Goal: Information Seeking & Learning: Learn about a topic

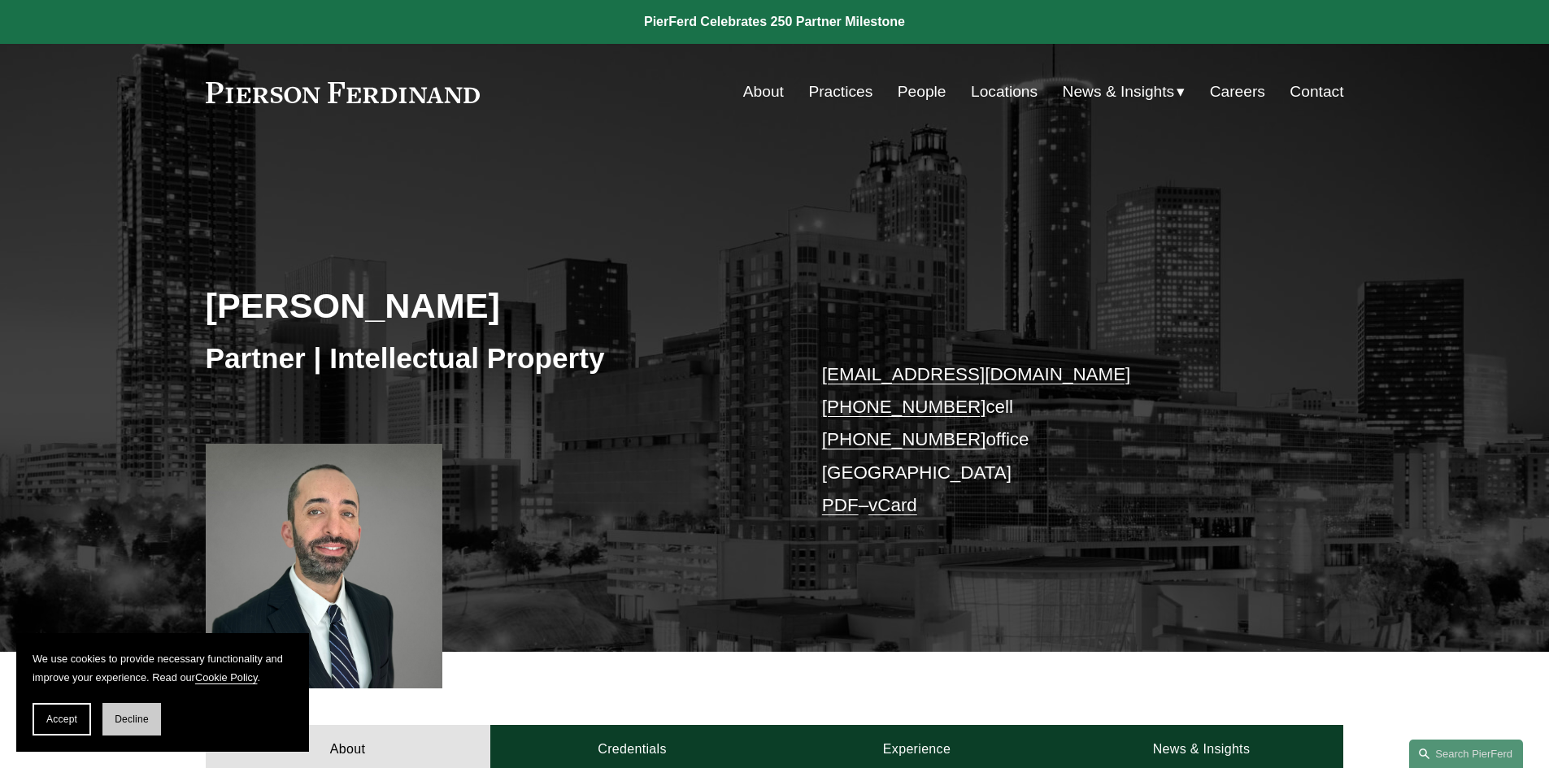
click at [123, 715] on span "Decline" at bounding box center [132, 719] width 34 height 11
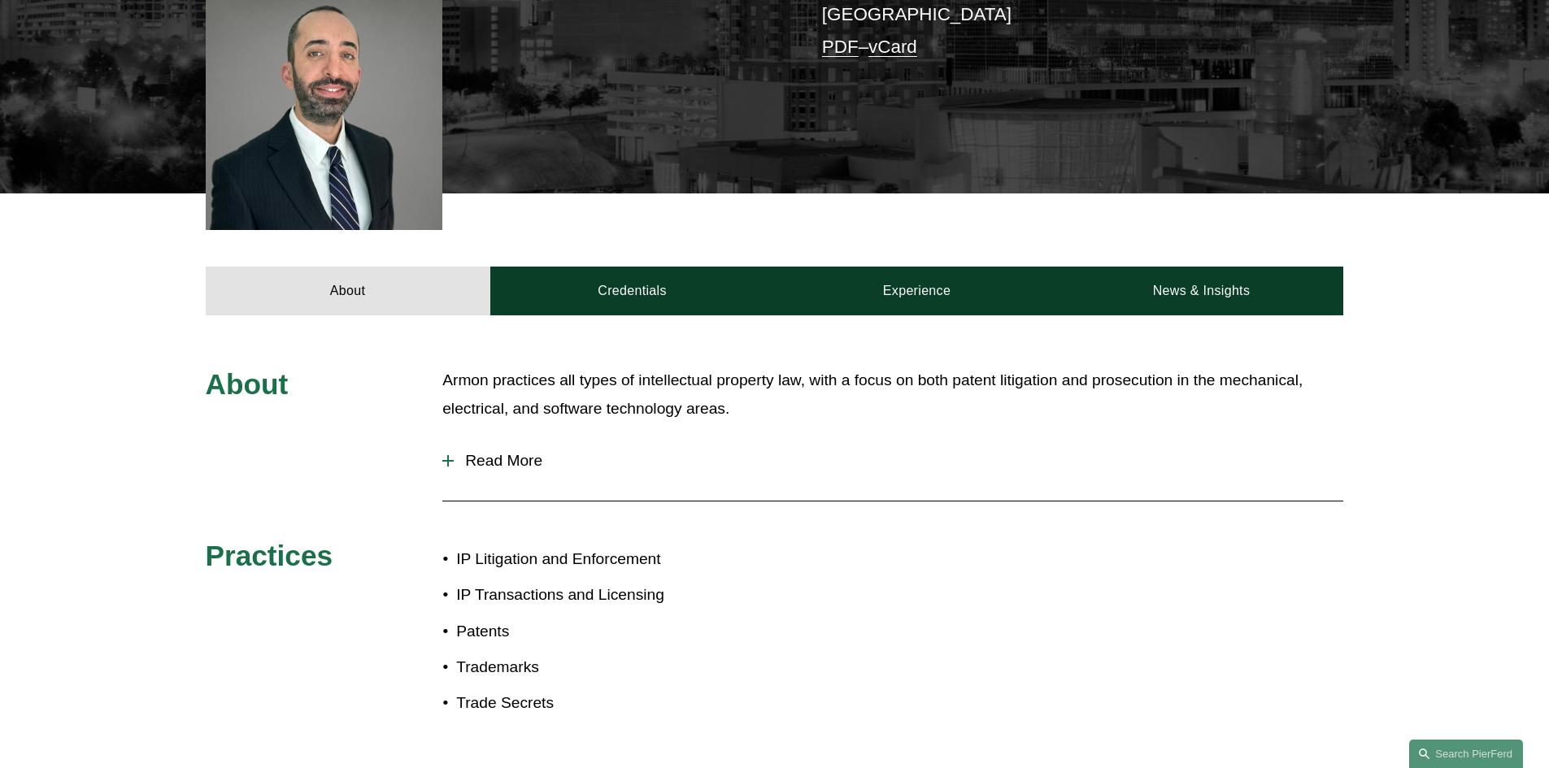
scroll to position [488, 0]
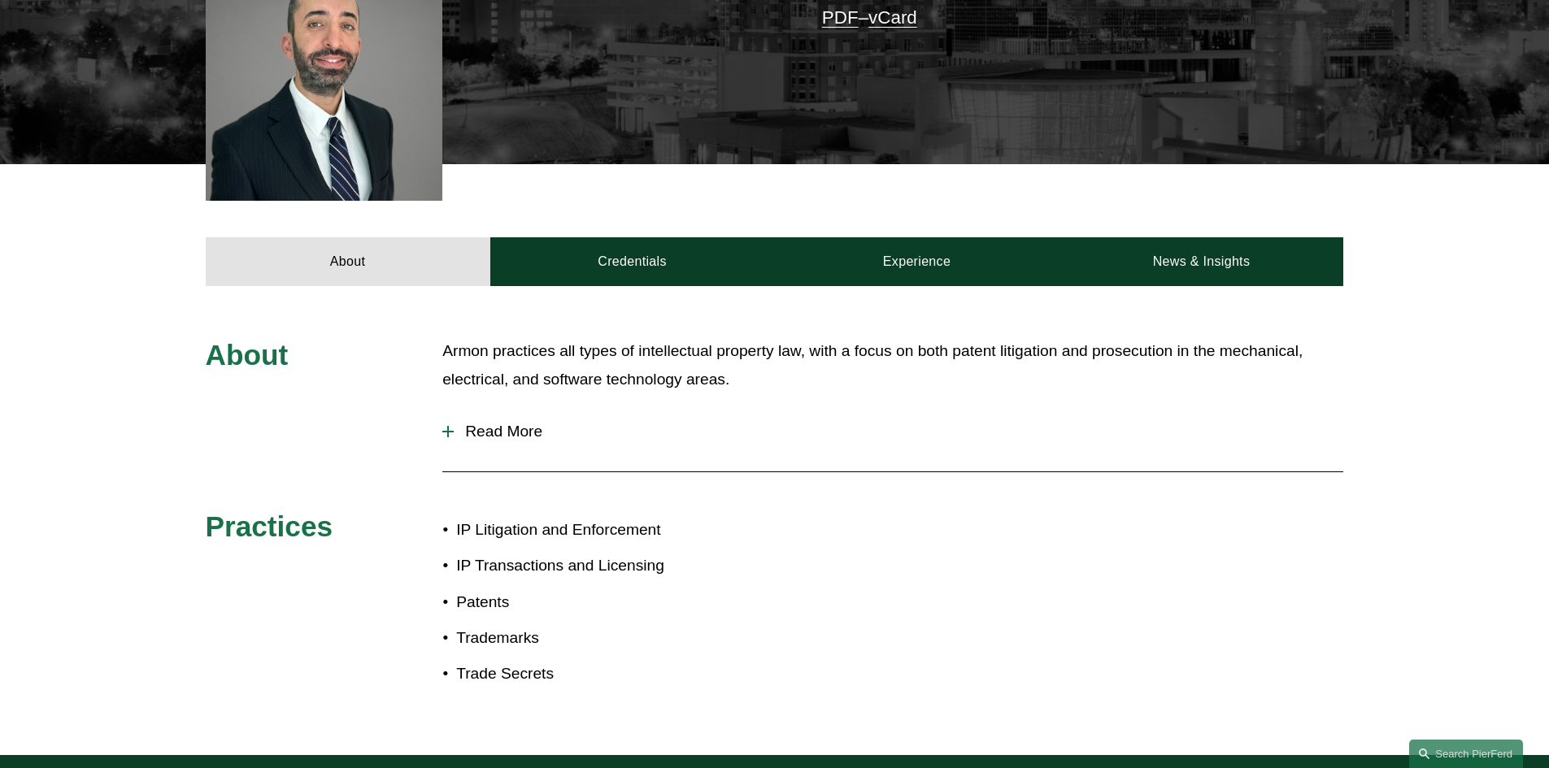
click at [523, 436] on span "Read More" at bounding box center [898, 432] width 889 height 18
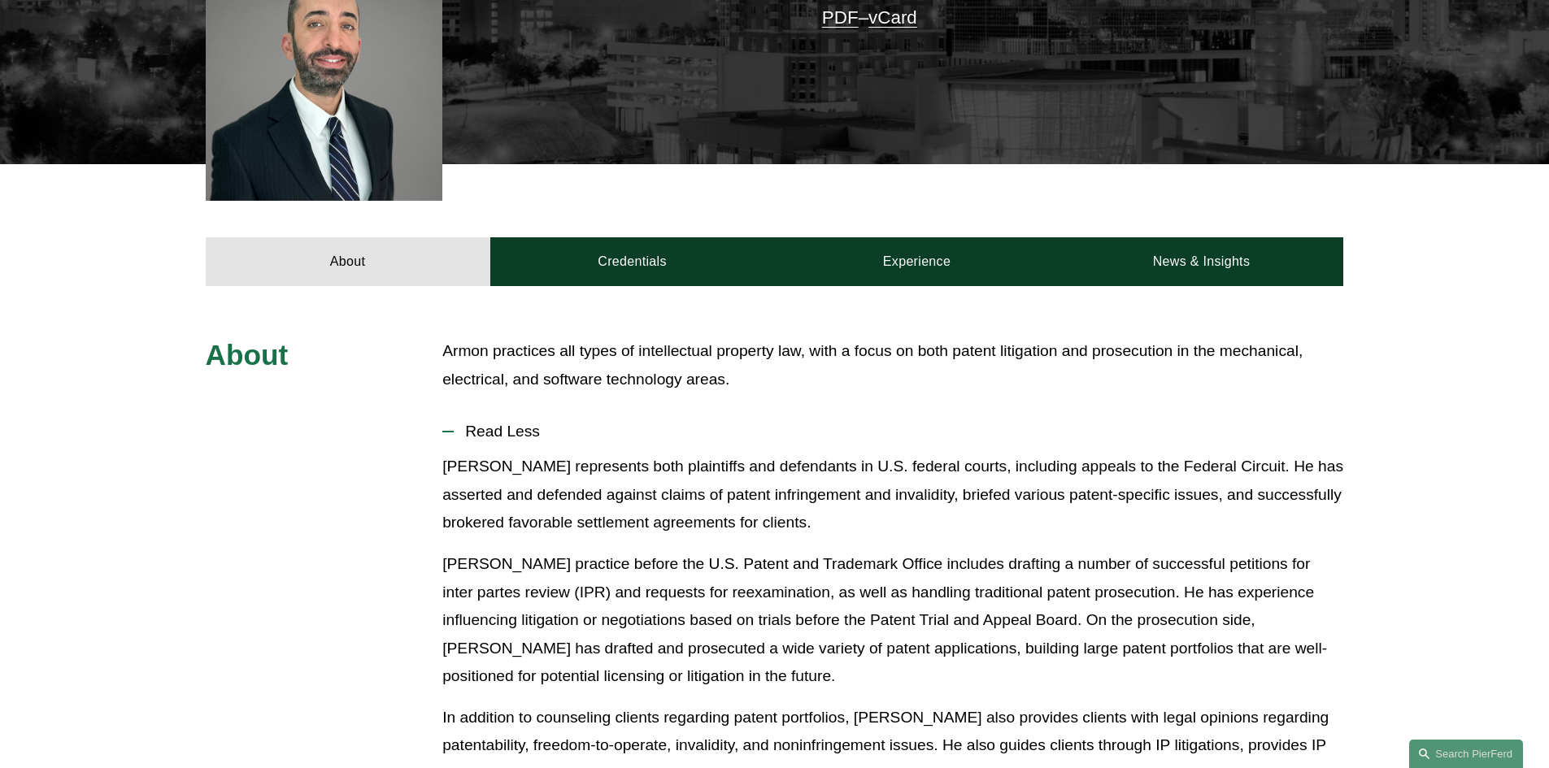
click at [750, 465] on p "[PERSON_NAME] represents both plaintiffs and defendants in U.S. federal courts,…" at bounding box center [892, 495] width 901 height 85
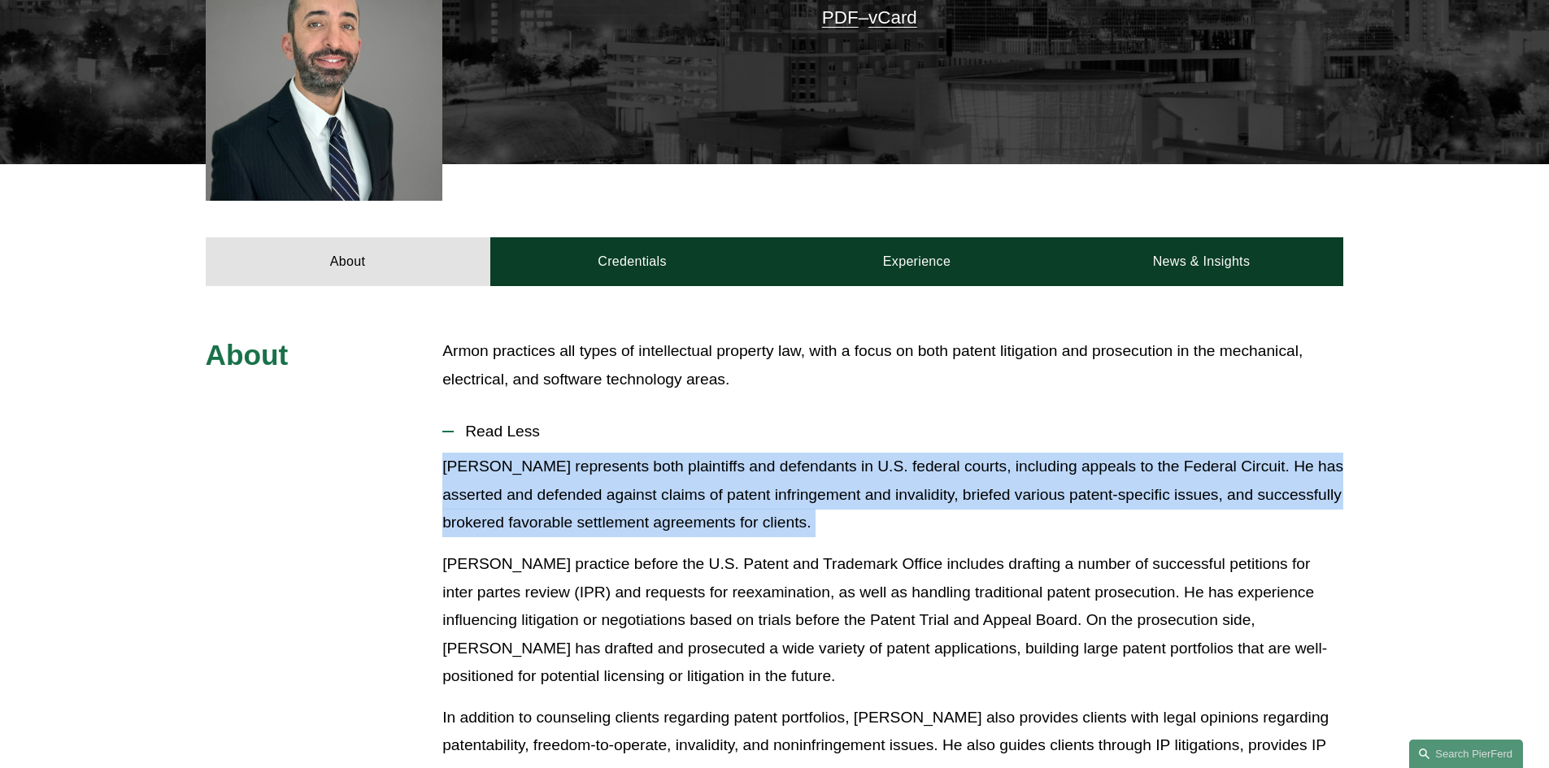
click at [750, 465] on p "[PERSON_NAME] represents both plaintiffs and defendants in U.S. federal courts,…" at bounding box center [892, 495] width 901 height 85
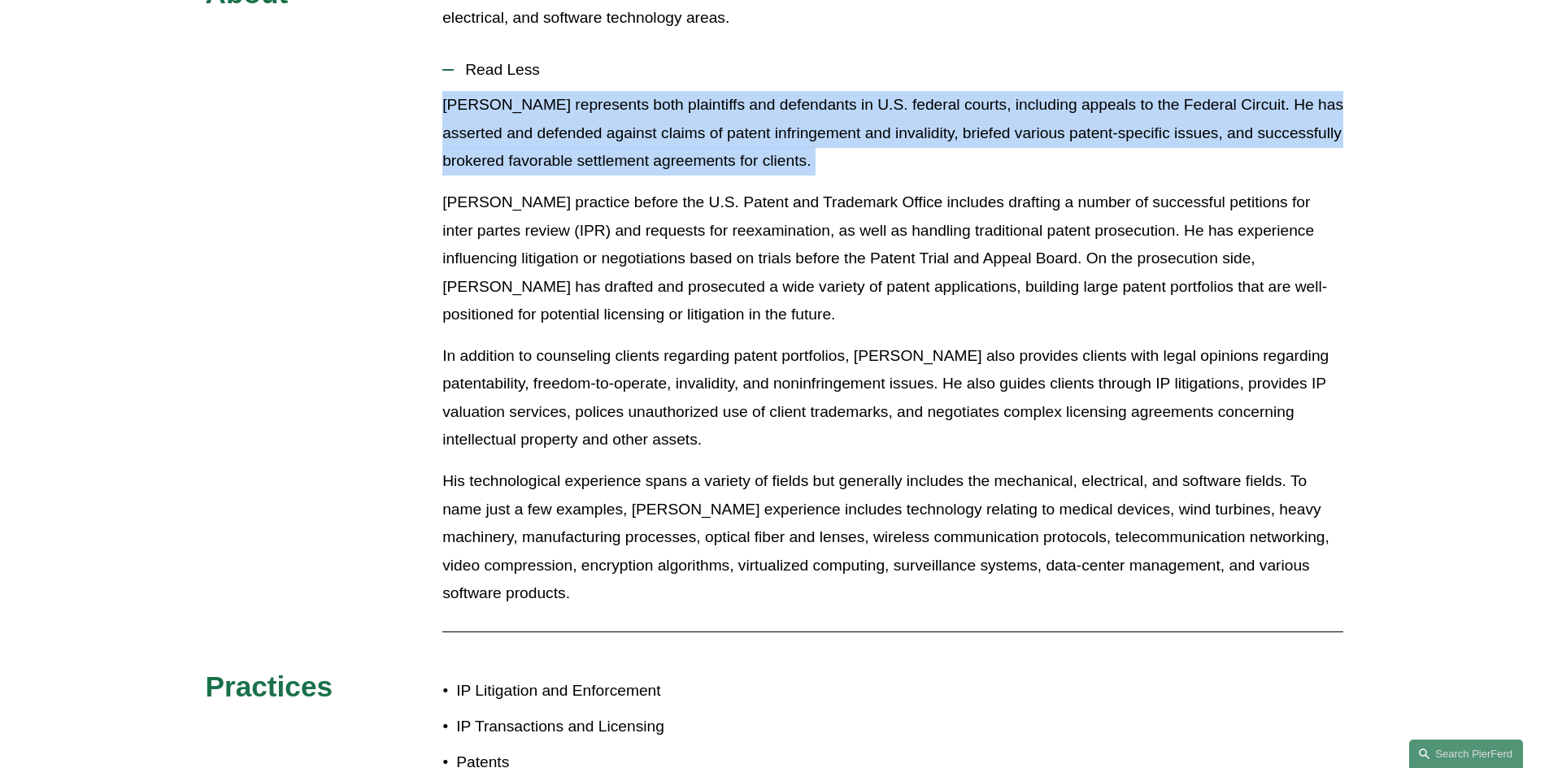
scroll to position [894, 0]
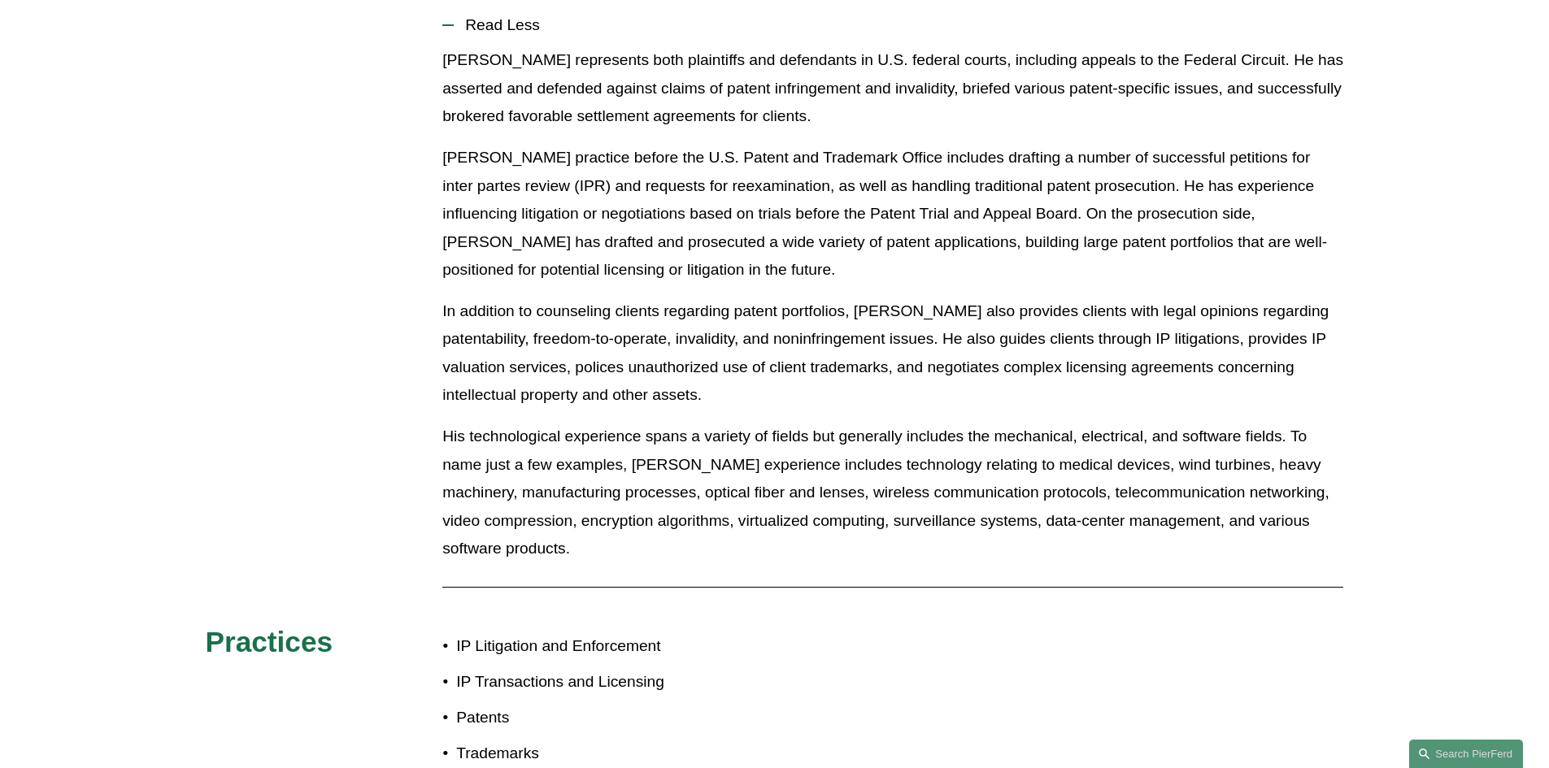
click at [720, 350] on p "In addition to counseling clients regarding patent portfolios, [PERSON_NAME] al…" at bounding box center [892, 354] width 901 height 112
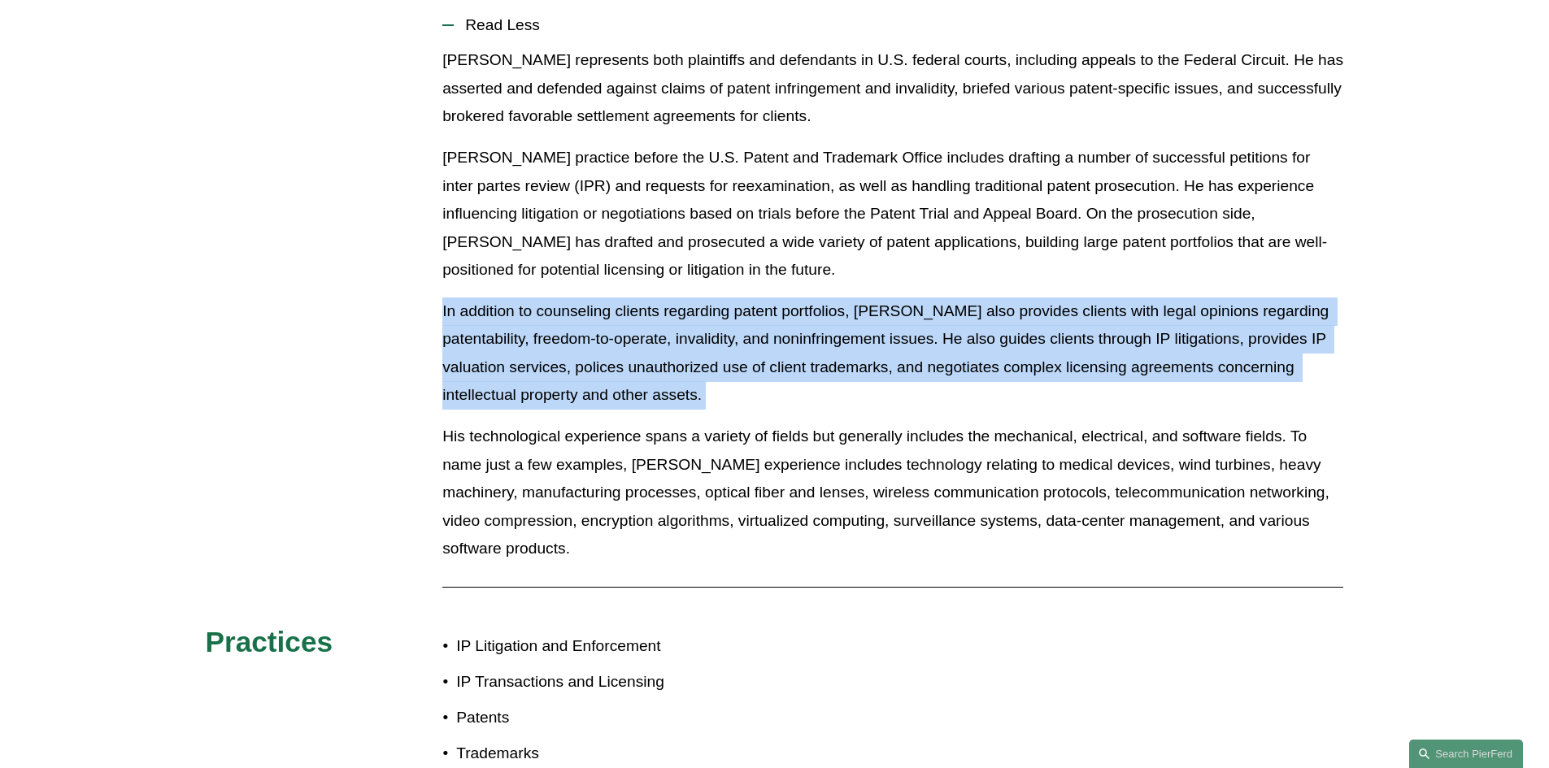
click at [720, 350] on p "In addition to counseling clients regarding patent portfolios, [PERSON_NAME] al…" at bounding box center [892, 354] width 901 height 112
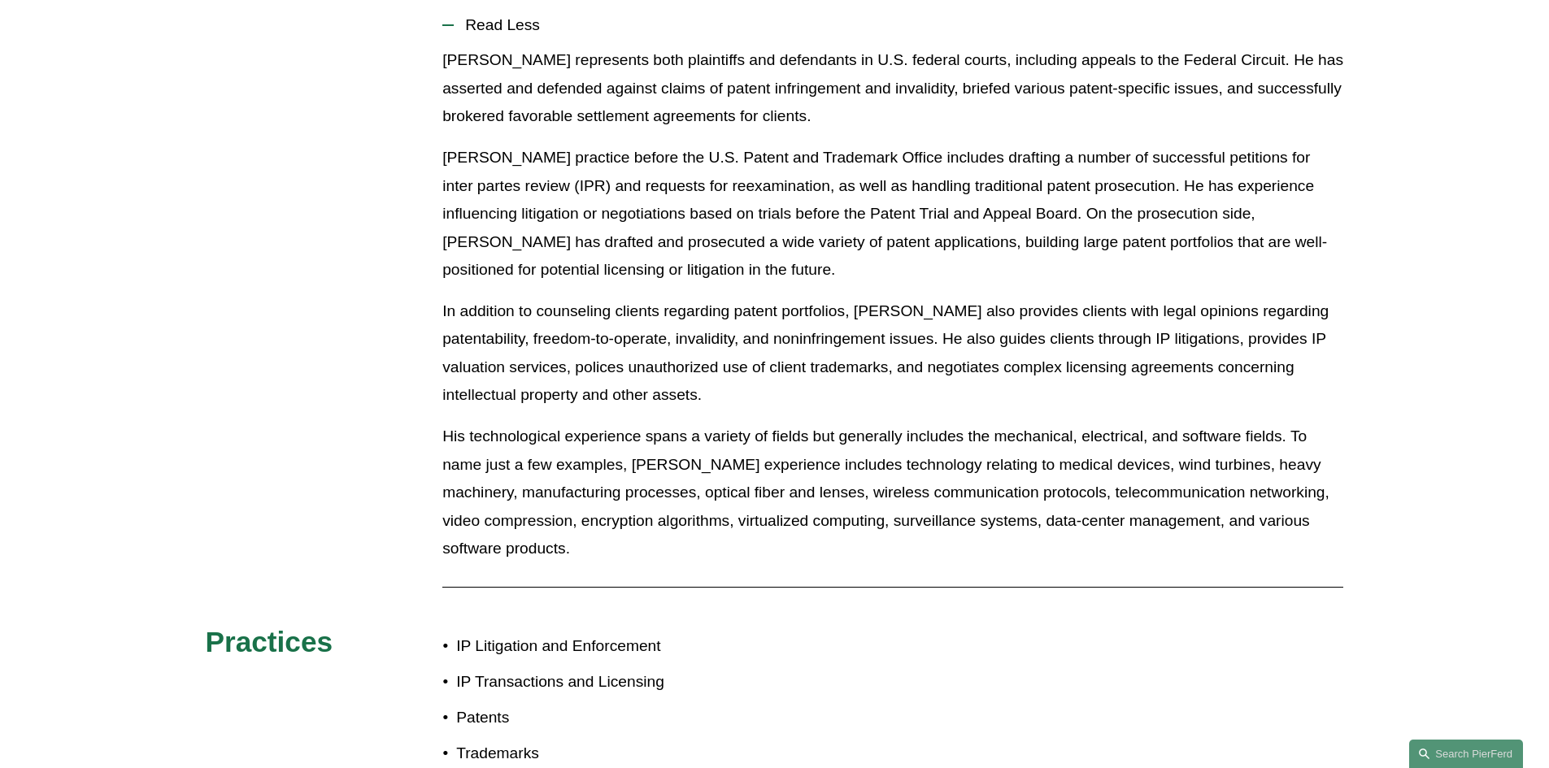
click at [737, 456] on p "His technological experience spans a variety of fields but generally includes t…" at bounding box center [892, 493] width 901 height 141
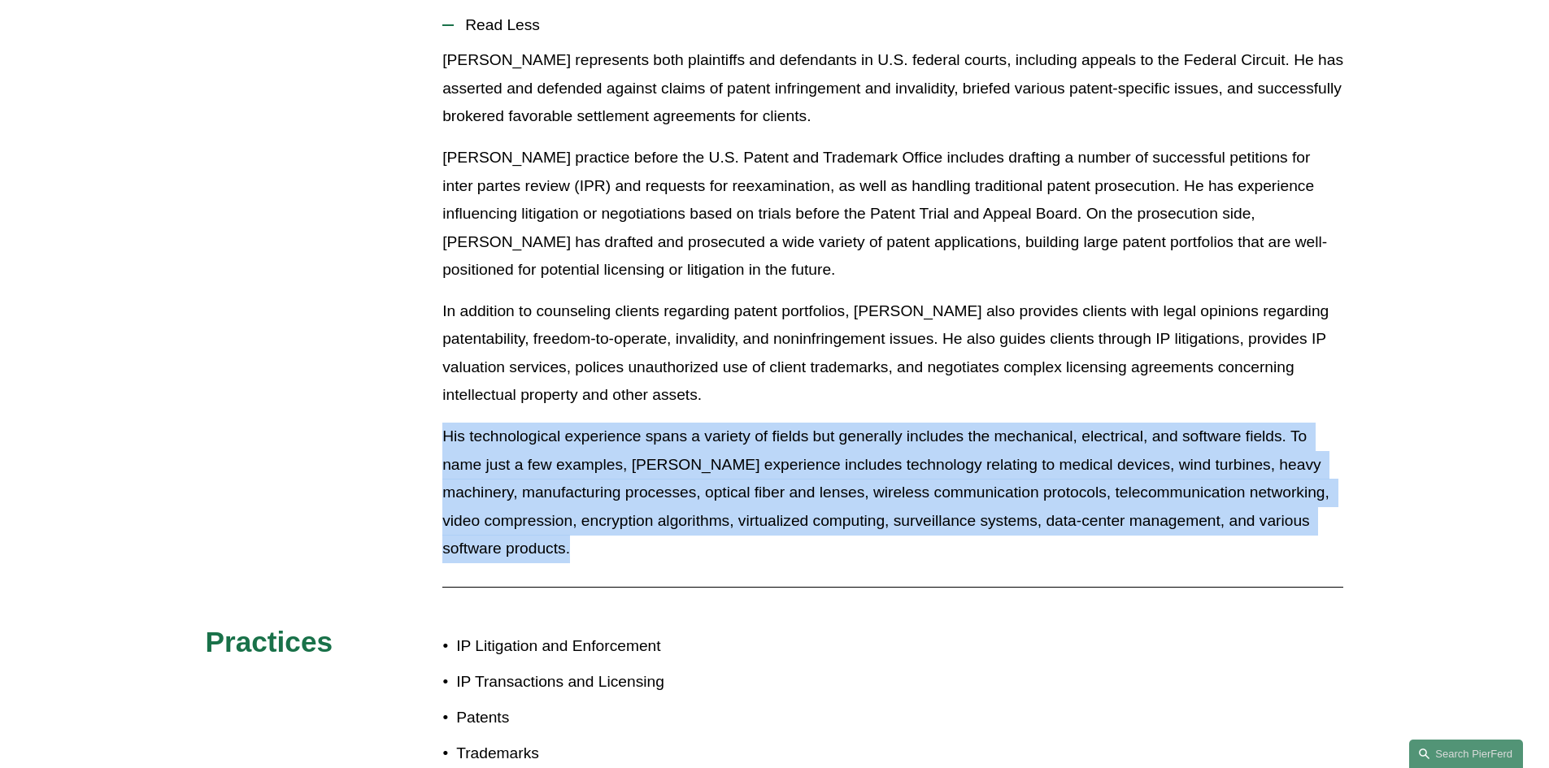
click at [737, 456] on p "His technological experience spans a variety of fields but generally includes t…" at bounding box center [892, 493] width 901 height 141
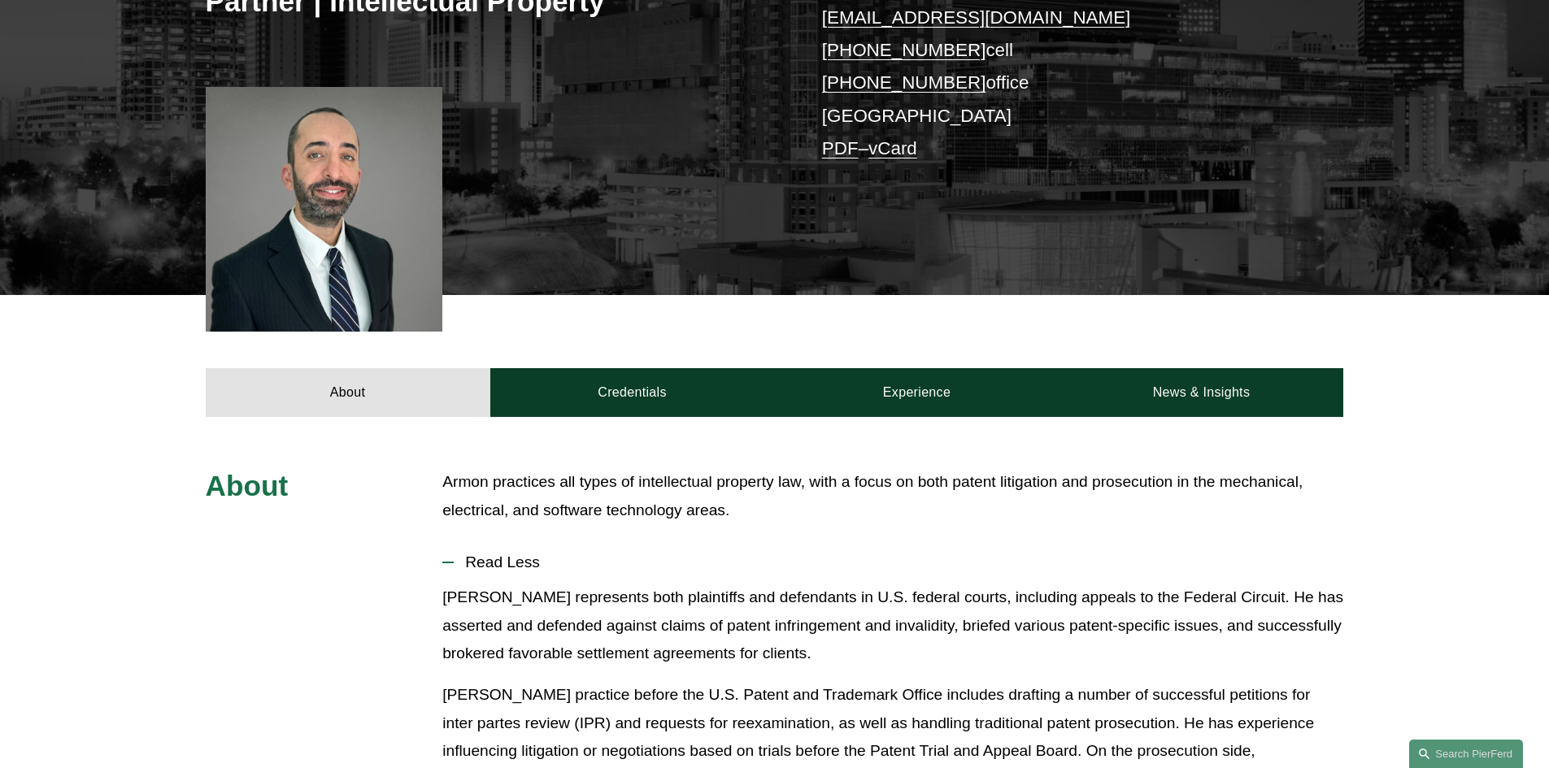
scroll to position [163, 0]
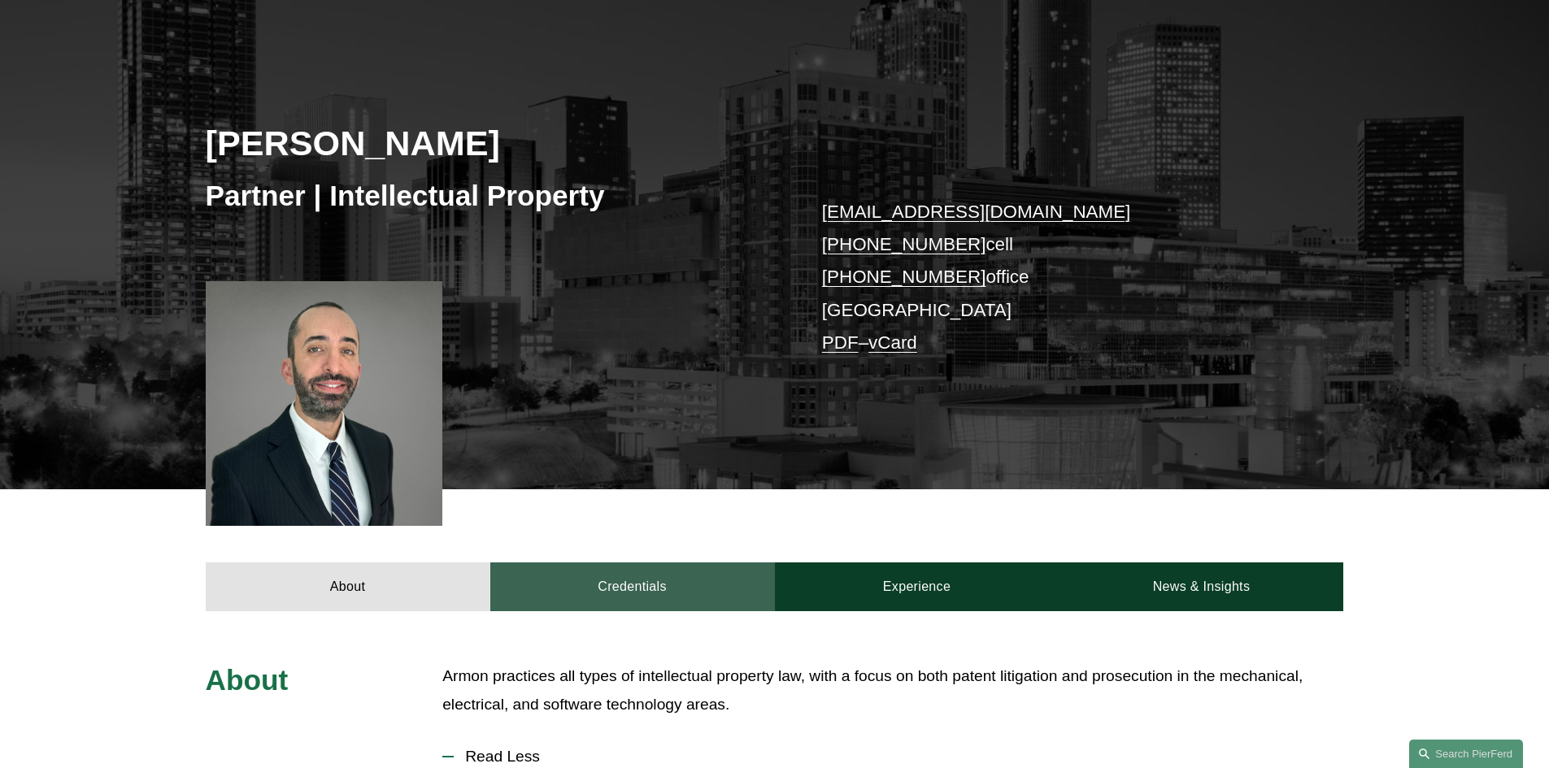
click at [692, 580] on link "Credentials" at bounding box center [632, 587] width 285 height 49
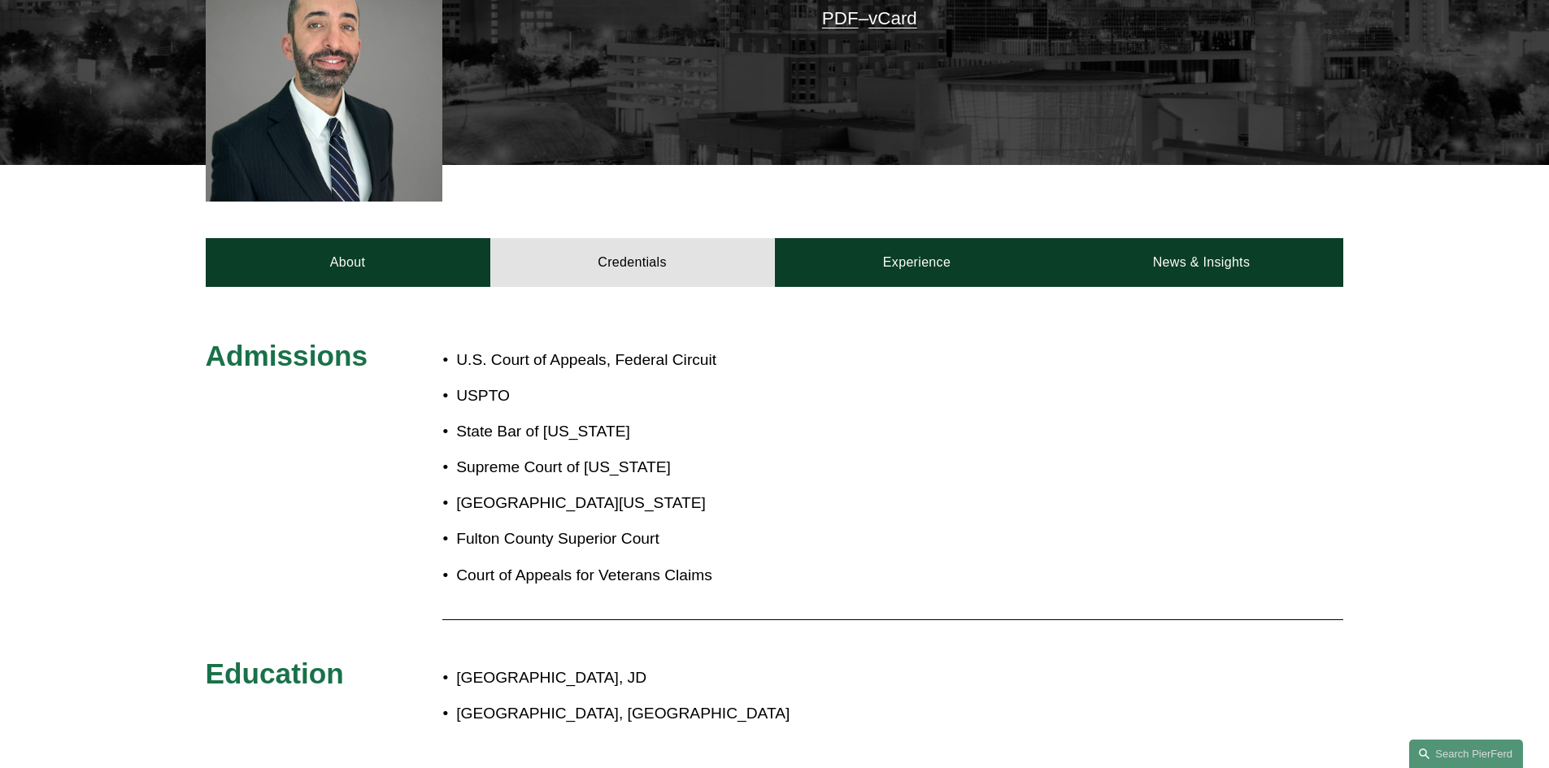
scroll to position [488, 0]
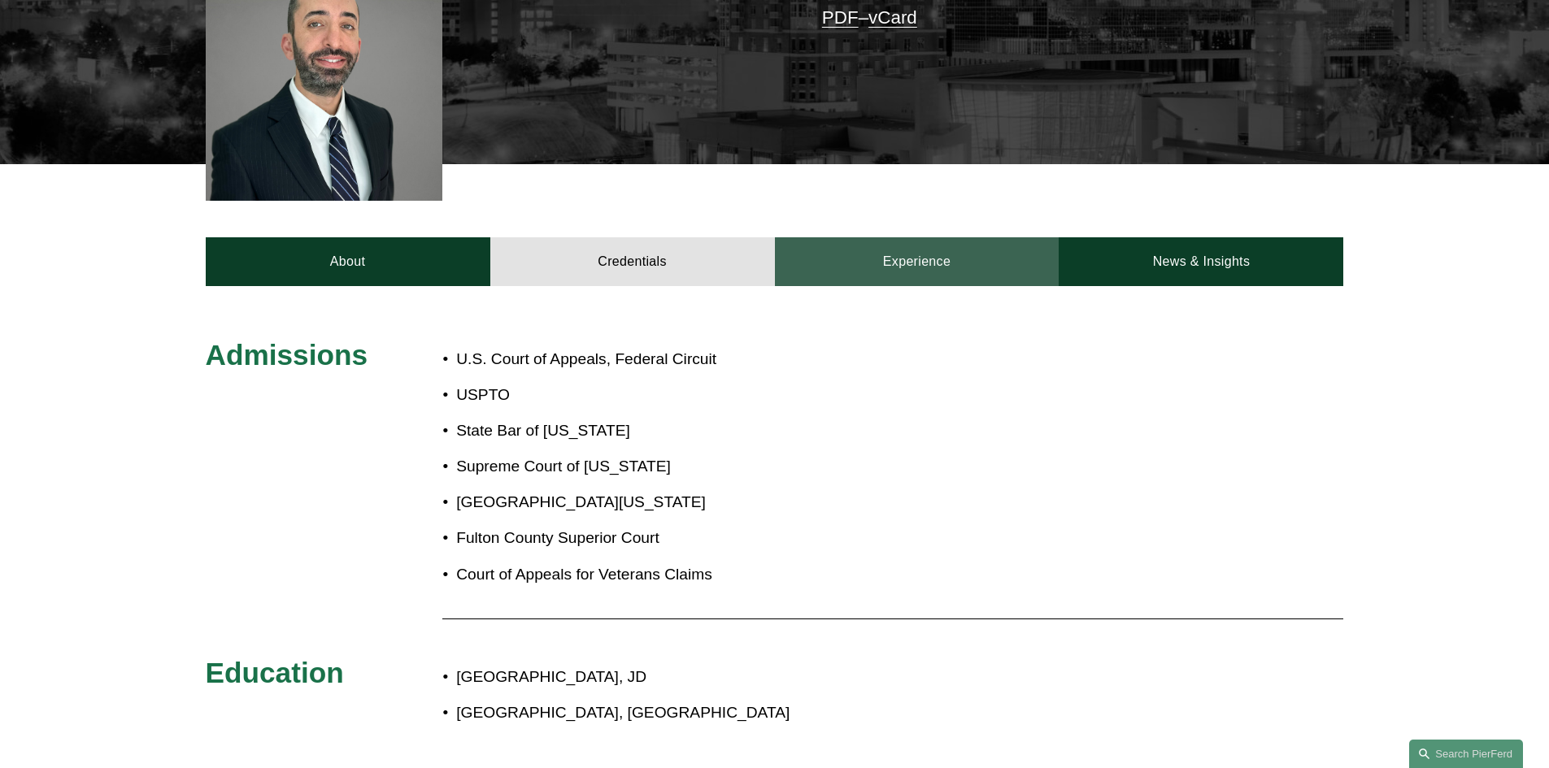
click at [941, 267] on link "Experience" at bounding box center [917, 261] width 285 height 49
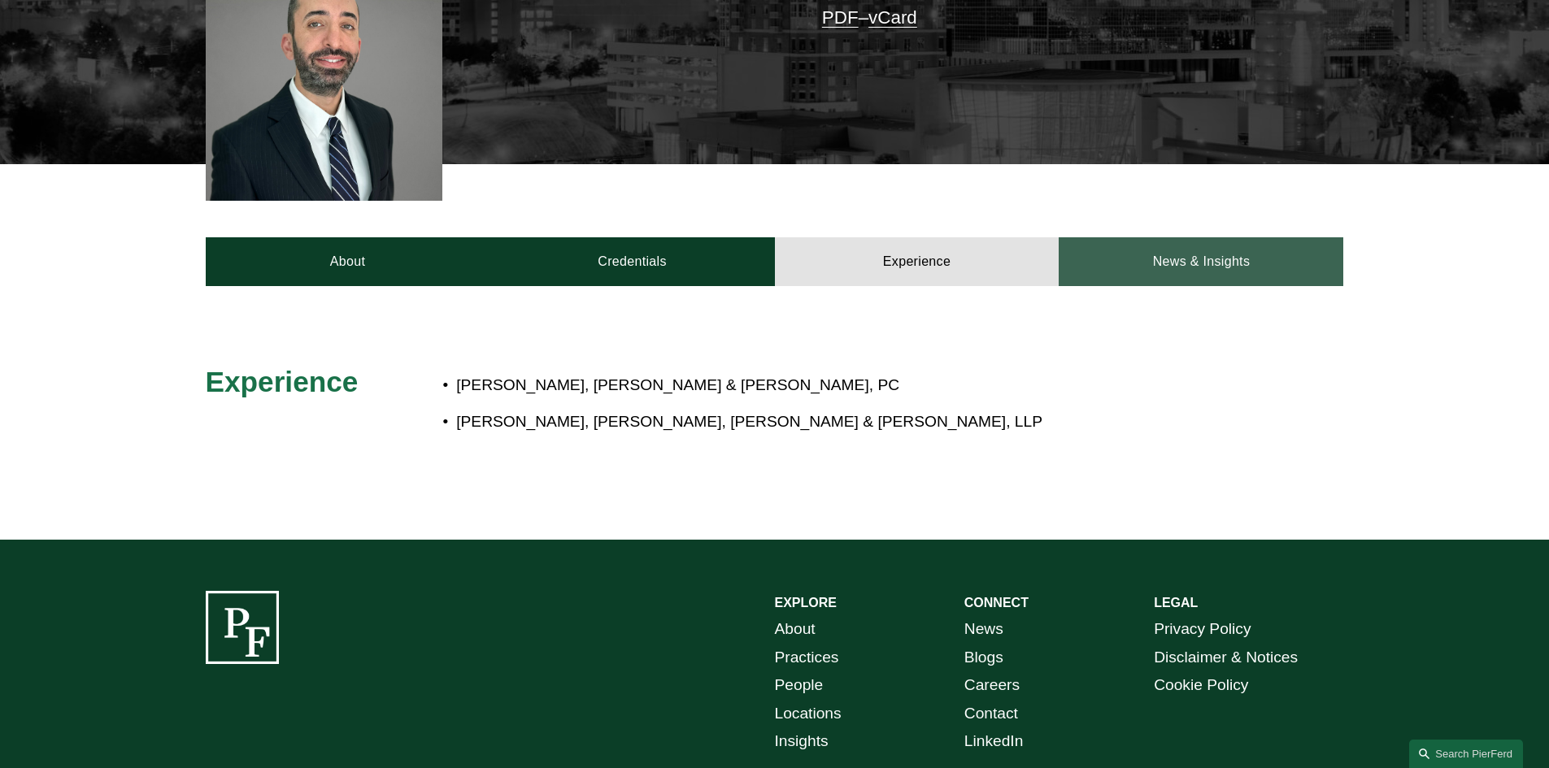
click at [1080, 268] on link "News & Insights" at bounding box center [1200, 261] width 285 height 49
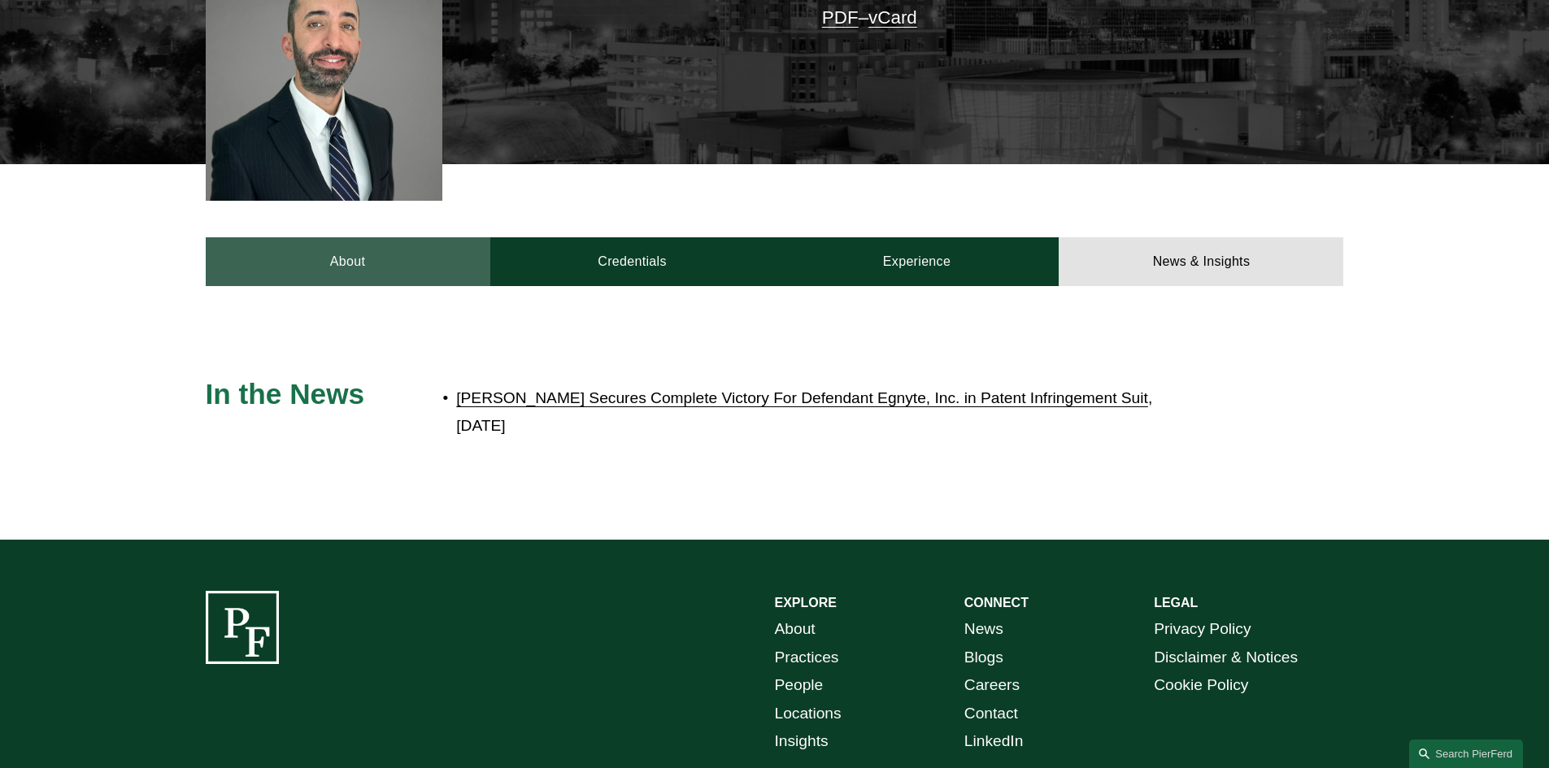
click at [399, 269] on link "About" at bounding box center [348, 261] width 285 height 49
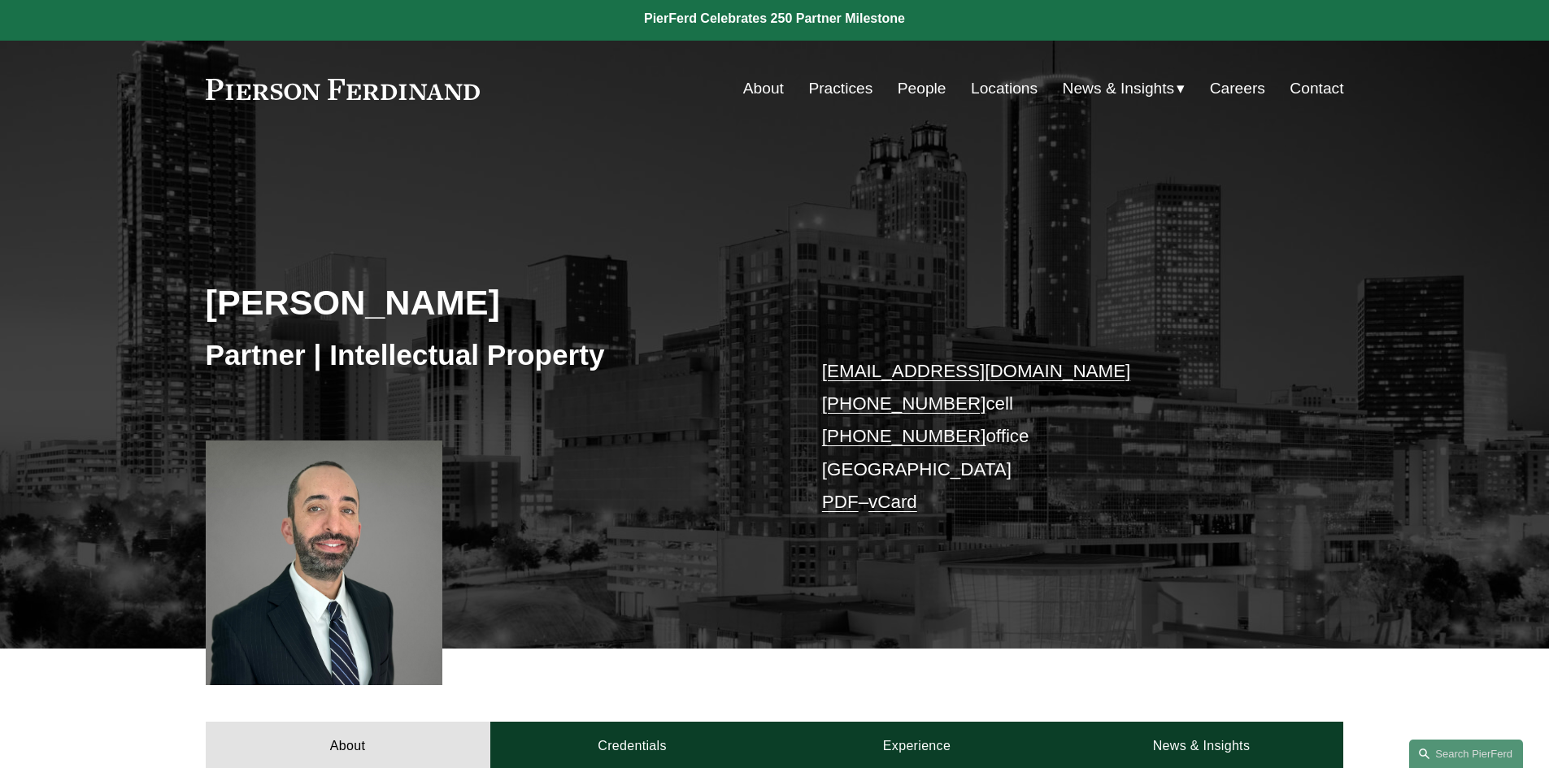
scroll to position [0, 0]
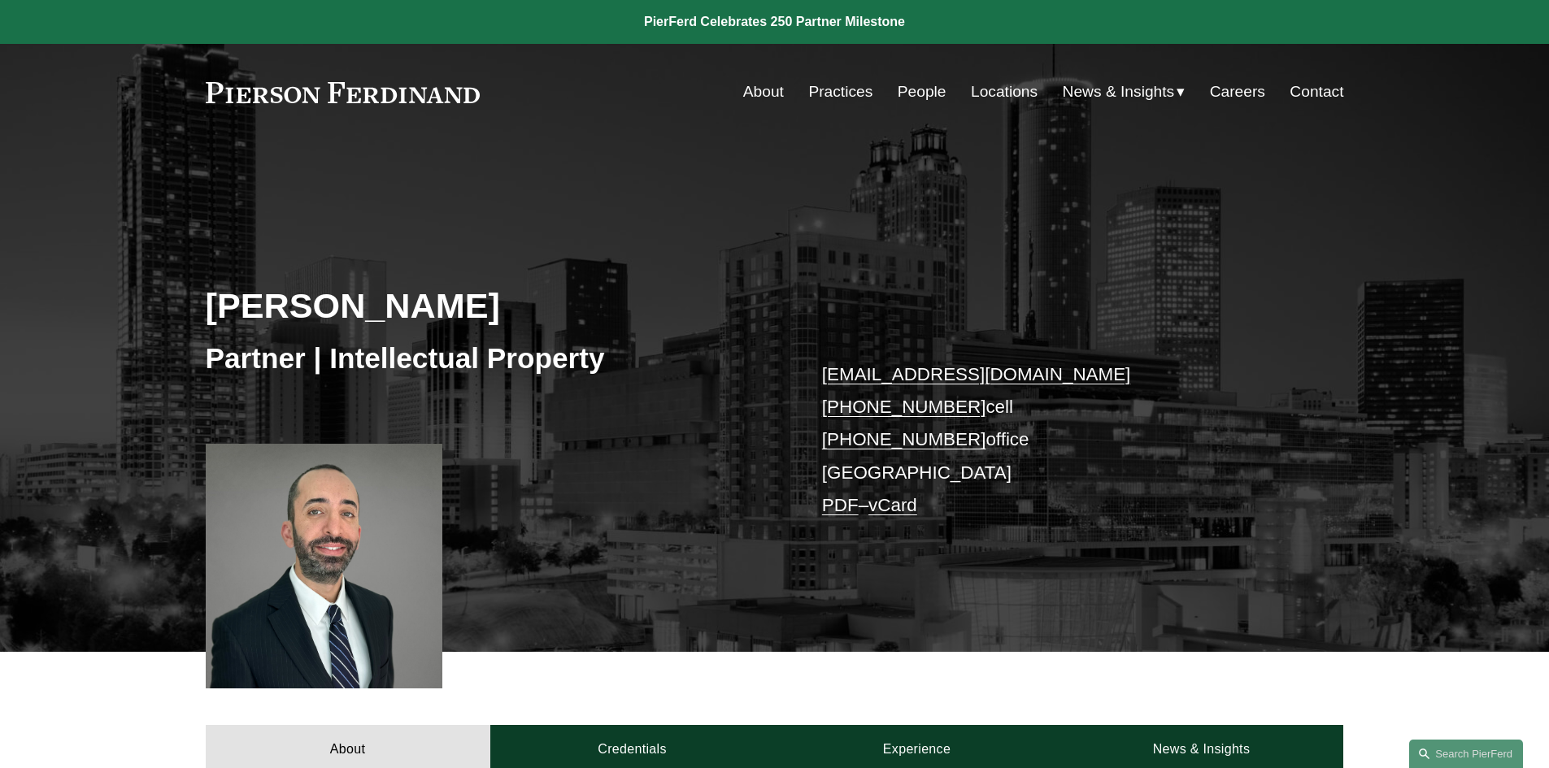
click at [918, 97] on link "People" at bounding box center [921, 91] width 49 height 31
click at [391, 550] on div at bounding box center [324, 566] width 237 height 245
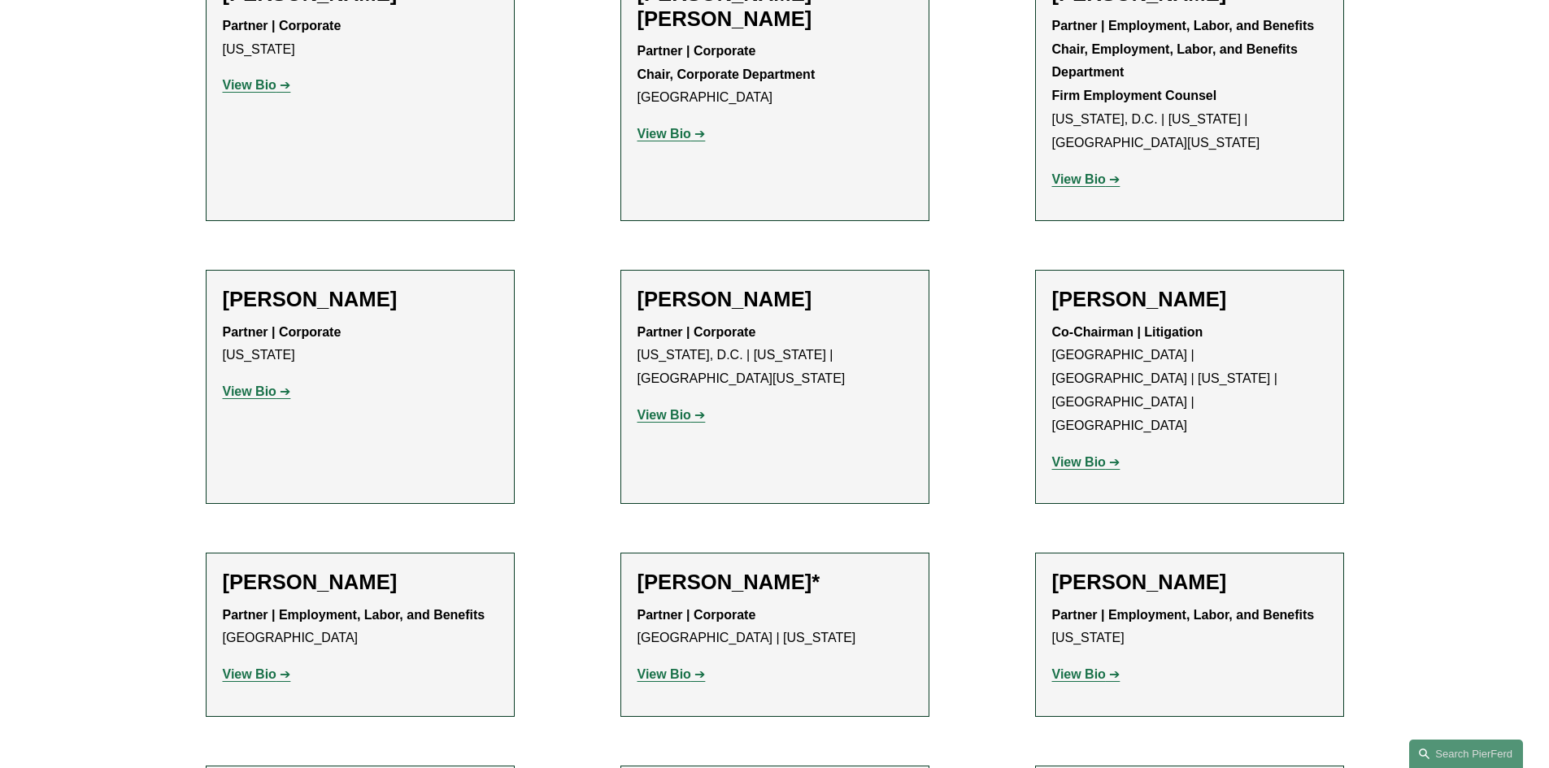
scroll to position [6422, 0]
